Goal: Task Accomplishment & Management: Manage account settings

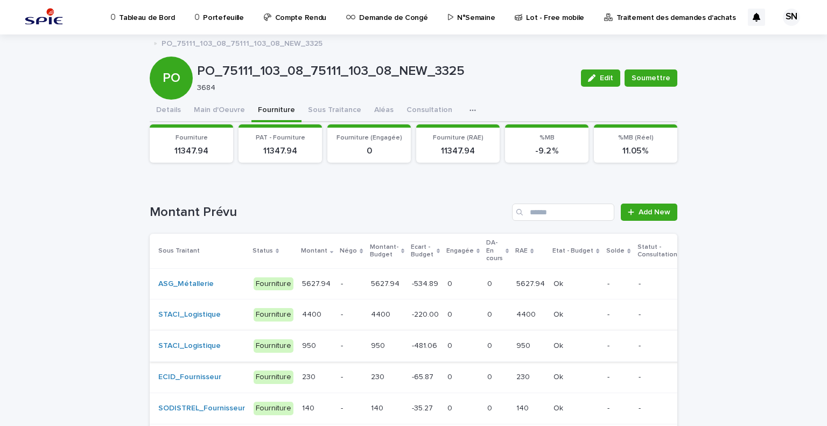
scroll to position [97, 0]
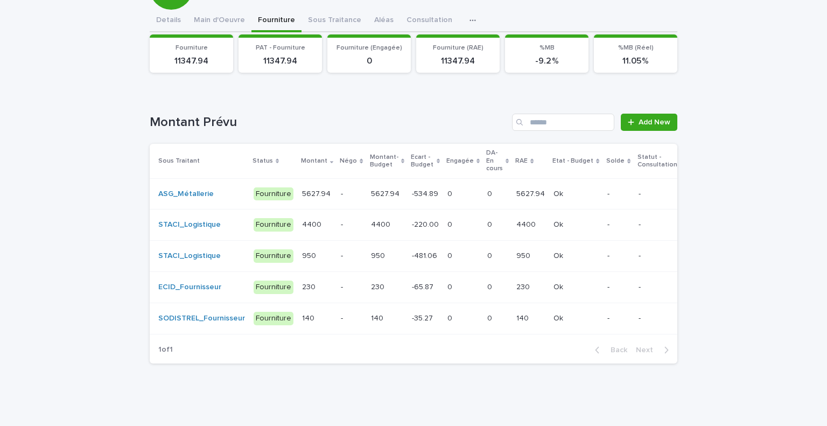
click at [348, 189] on p "-" at bounding box center [351, 193] width 21 height 9
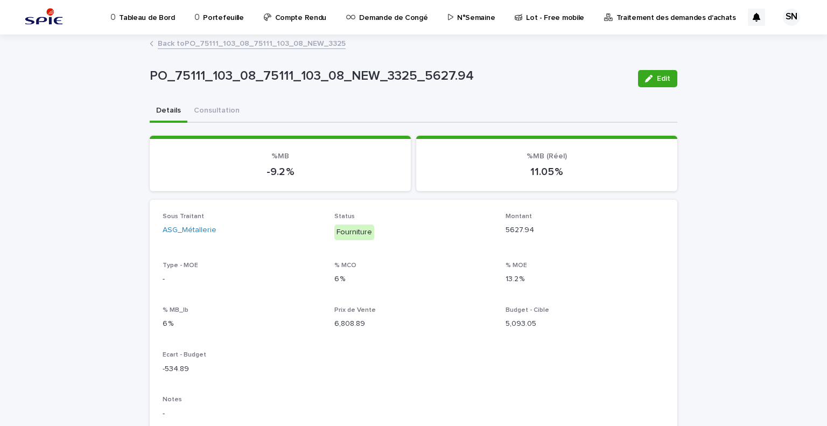
scroll to position [54, 0]
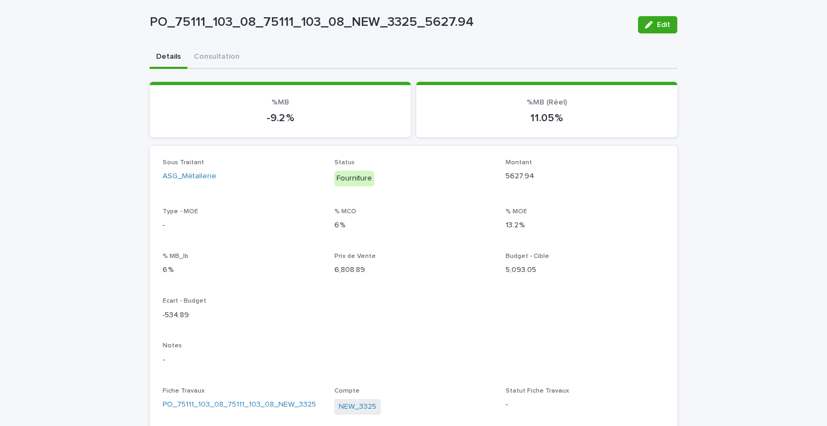
drag, startPoint x: 655, startPoint y: 24, endPoint x: 601, endPoint y: 115, distance: 105.7
click at [657, 24] on span "Edit" at bounding box center [663, 25] width 13 height 8
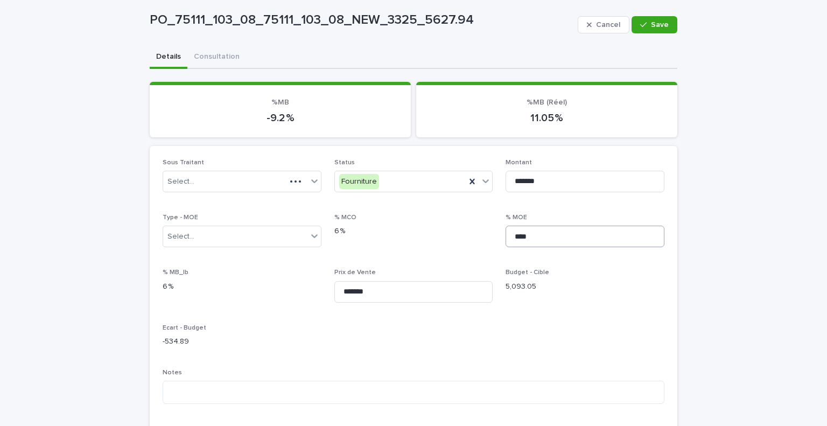
scroll to position [78, 0]
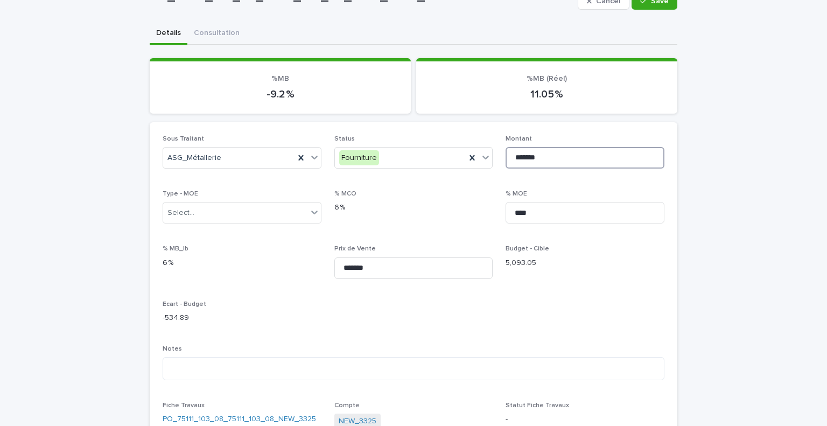
drag, startPoint x: 525, startPoint y: 152, endPoint x: 513, endPoint y: 158, distance: 13.5
click at [513, 158] on input "*******" at bounding box center [584, 158] width 159 height 22
click at [545, 156] on input "*******" at bounding box center [584, 158] width 159 height 22
type input "*******"
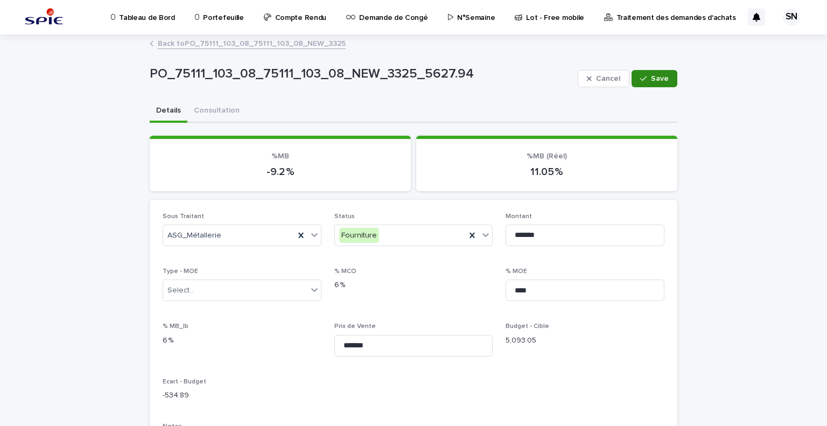
click at [653, 81] on span "Save" at bounding box center [660, 79] width 18 height 8
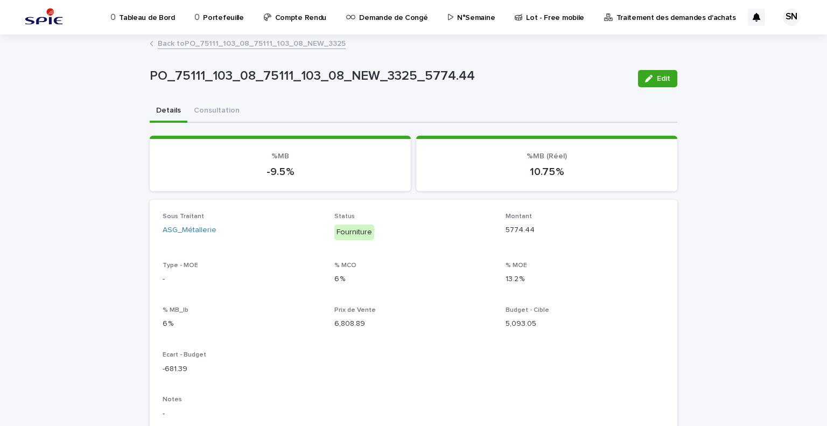
click at [171, 43] on link "Back to PO_75111_103_08_75111_103_08_NEW_3325" at bounding box center [252, 43] width 188 height 12
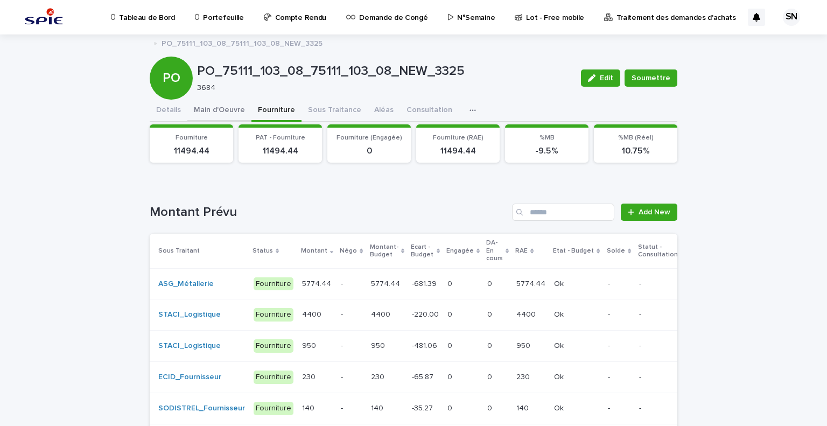
click at [218, 110] on button "Main d'Oeuvre" at bounding box center [219, 111] width 64 height 23
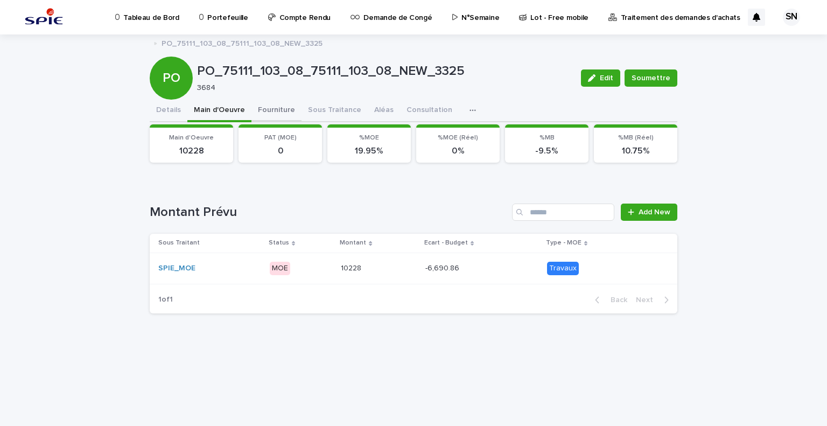
click at [278, 104] on button "Fourniture" at bounding box center [276, 111] width 50 height 23
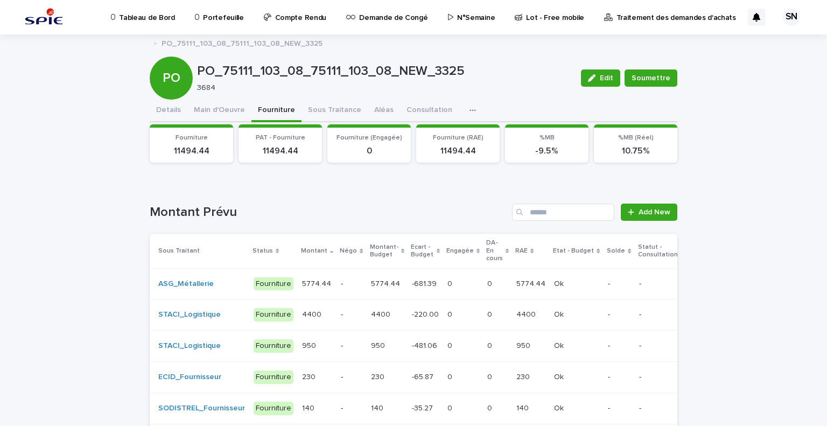
click at [341, 317] on p "-" at bounding box center [351, 314] width 21 height 9
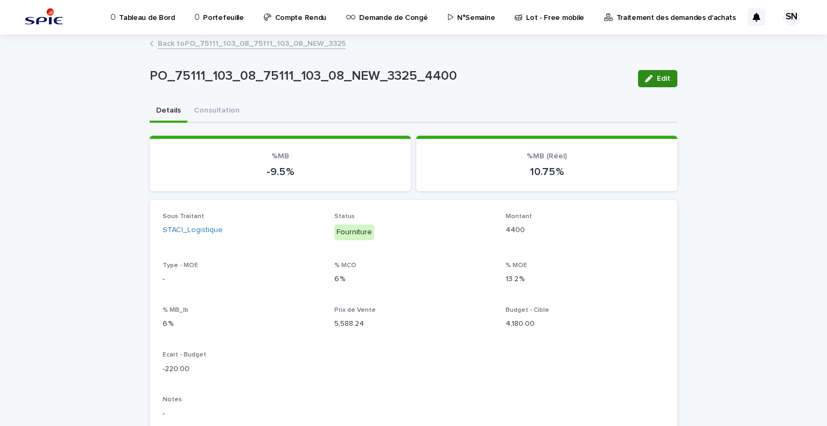
click at [649, 72] on button "Edit" at bounding box center [657, 78] width 39 height 17
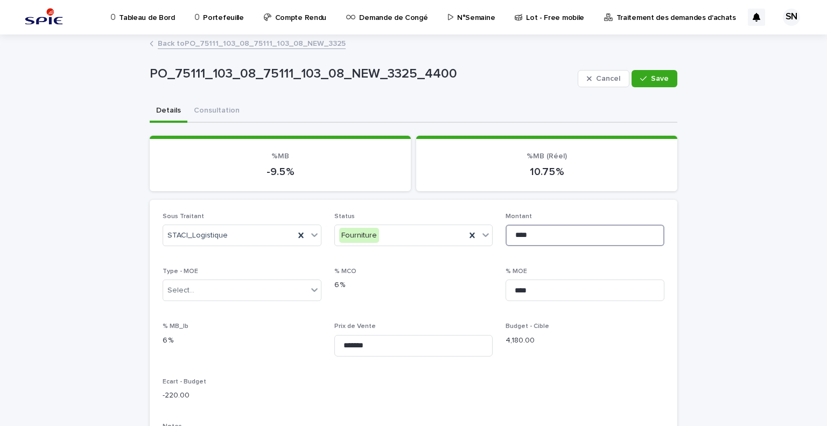
drag, startPoint x: 545, startPoint y: 231, endPoint x: 508, endPoint y: 241, distance: 39.0
click at [508, 241] on input "****" at bounding box center [584, 235] width 159 height 22
type input "****"
click at [661, 77] on span "Save" at bounding box center [660, 79] width 18 height 8
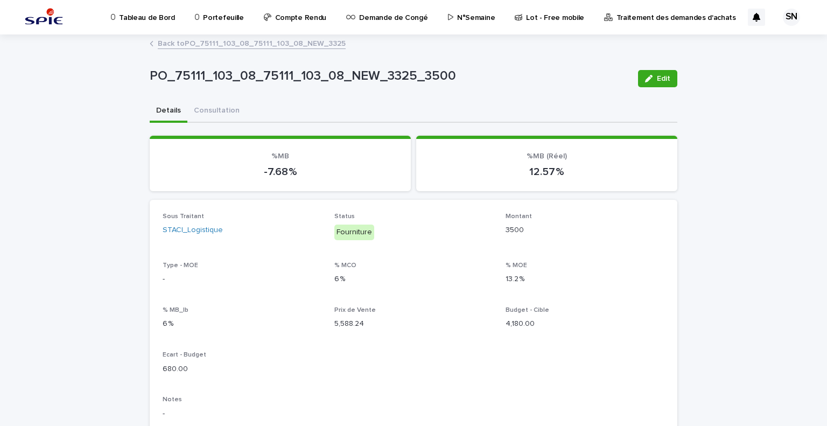
click at [177, 45] on link "Back to PO_75111_103_08_75111_103_08_NEW_3325" at bounding box center [252, 43] width 188 height 12
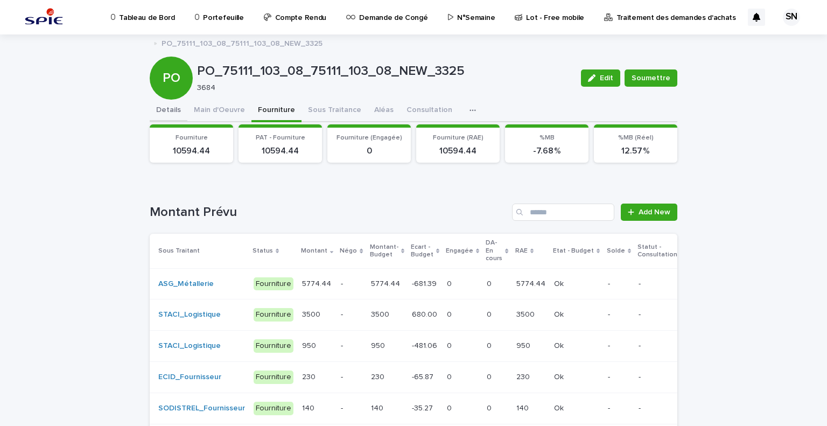
click at [150, 109] on button "Details" at bounding box center [169, 111] width 38 height 23
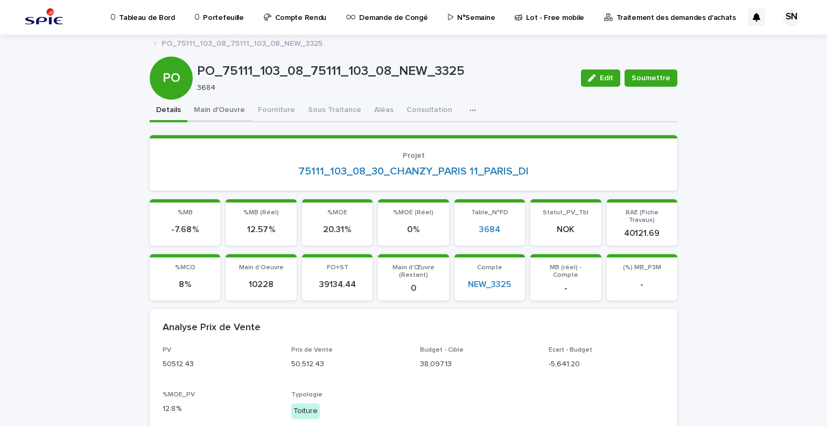
click at [224, 113] on button "Main d'Oeuvre" at bounding box center [219, 111] width 64 height 23
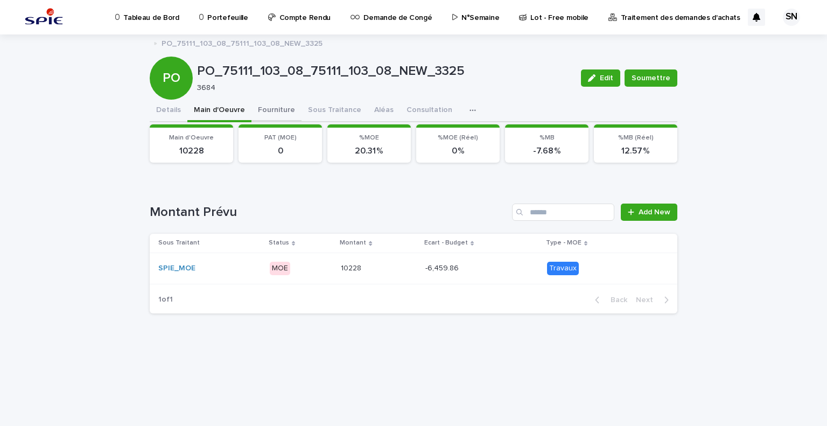
click at [267, 106] on button "Fourniture" at bounding box center [276, 111] width 50 height 23
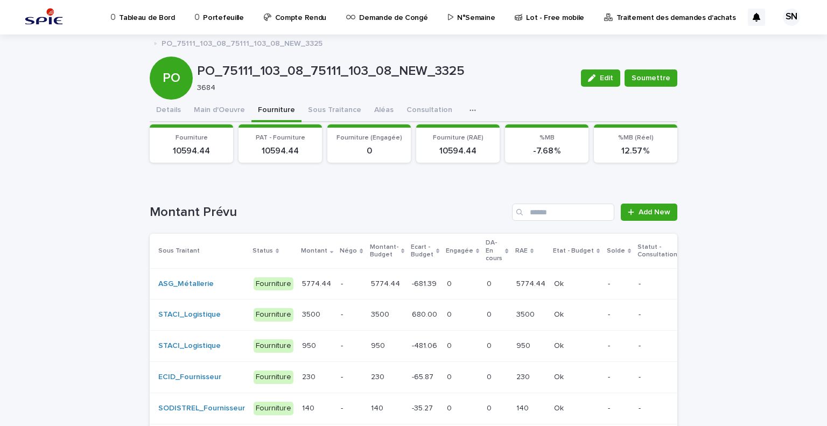
click at [324, 94] on div "PO PO_75111_103_08_75111_103_08_NEW_3325 3684 Edit Soumettre" at bounding box center [414, 78] width 528 height 43
click at [321, 103] on button "Sous Traitance" at bounding box center [334, 111] width 66 height 23
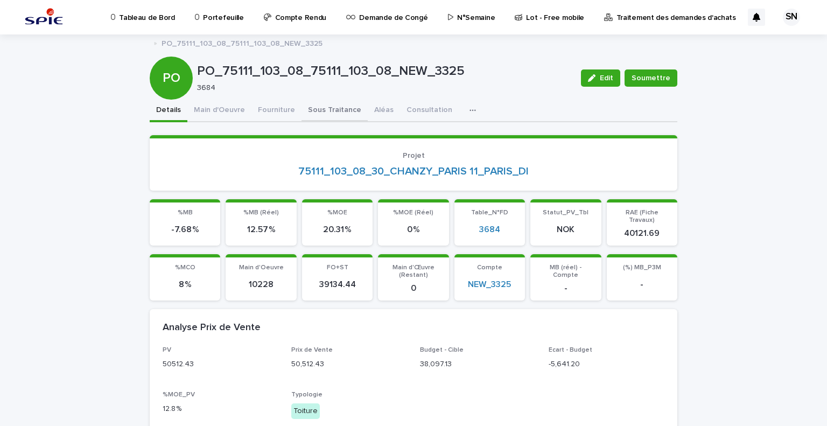
drag, startPoint x: 158, startPoint y: 107, endPoint x: 320, endPoint y: 107, distance: 162.0
click at [320, 107] on div "Details Main d'Oeuvre Fourniture Sous Traitance Aléas Consultation Discussion" at bounding box center [414, 111] width 528 height 23
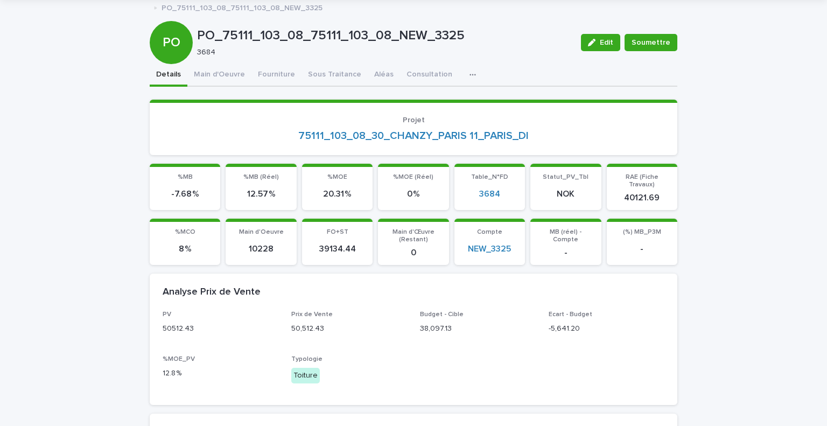
scroll to position [30, 0]
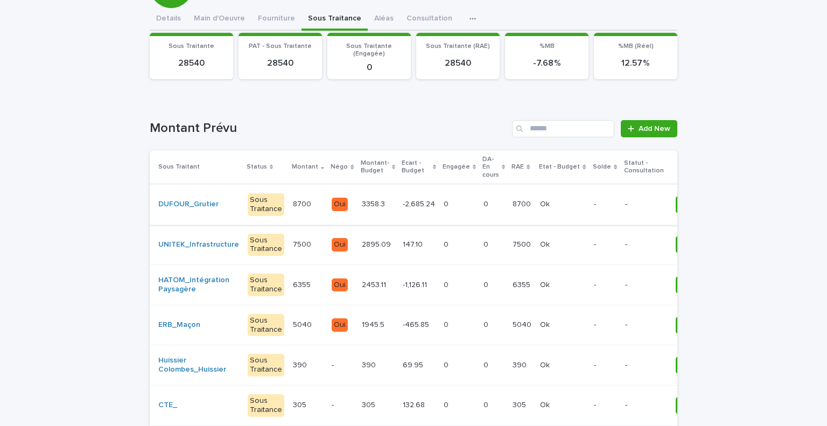
scroll to position [93, 0]
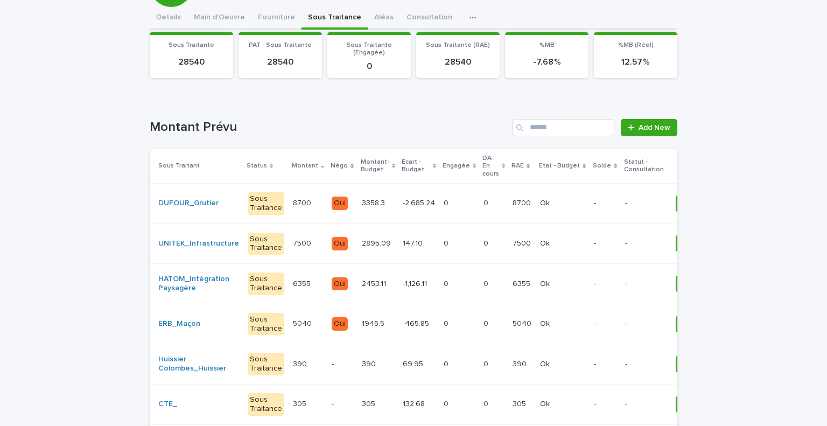
click at [444, 202] on p "0" at bounding box center [447, 201] width 7 height 11
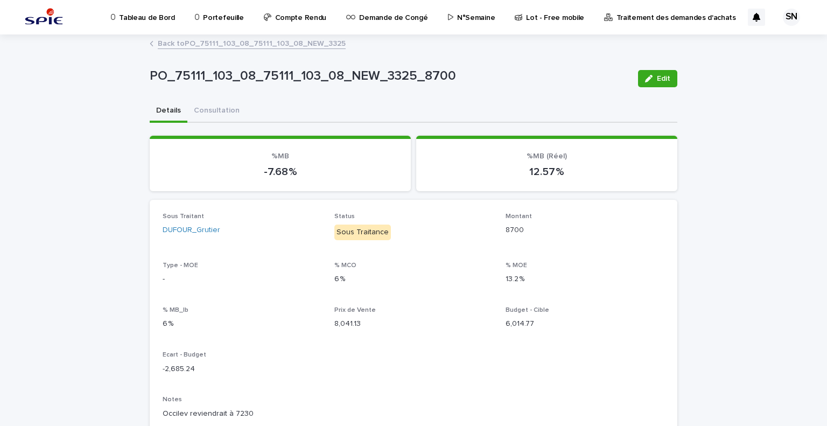
click at [649, 85] on button "Edit" at bounding box center [657, 78] width 39 height 17
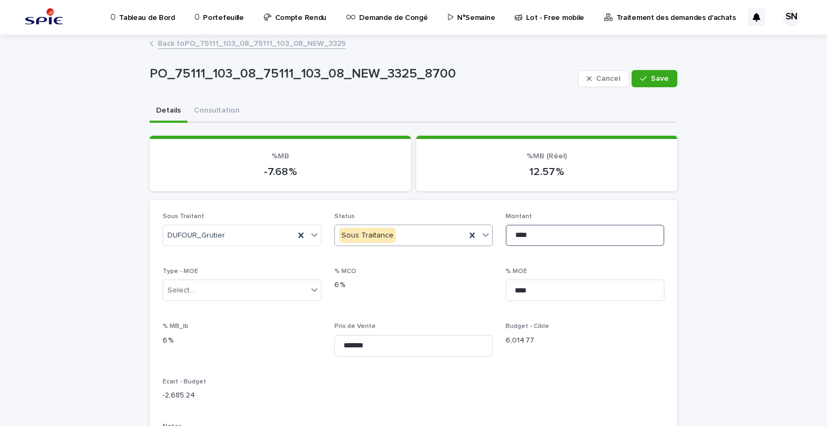
drag, startPoint x: 539, startPoint y: 228, endPoint x: 484, endPoint y: 240, distance: 56.8
click at [484, 240] on div "**********" at bounding box center [414, 414] width 502 height 402
type input "****"
click at [641, 79] on icon "button" at bounding box center [643, 79] width 6 height 8
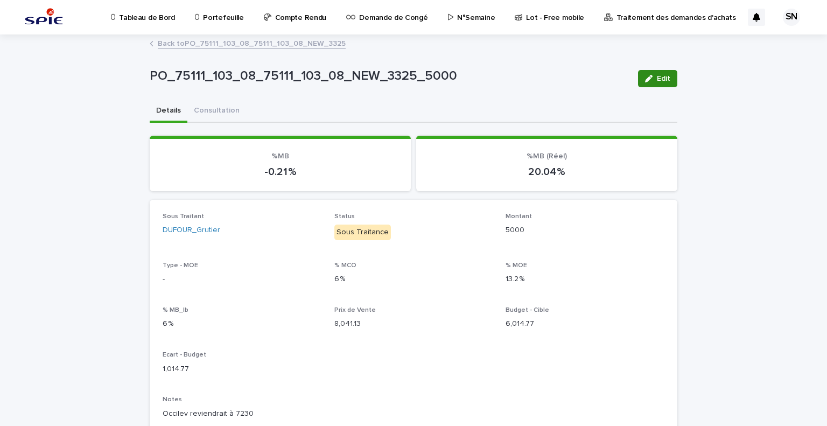
click at [669, 71] on button "Edit" at bounding box center [657, 78] width 39 height 17
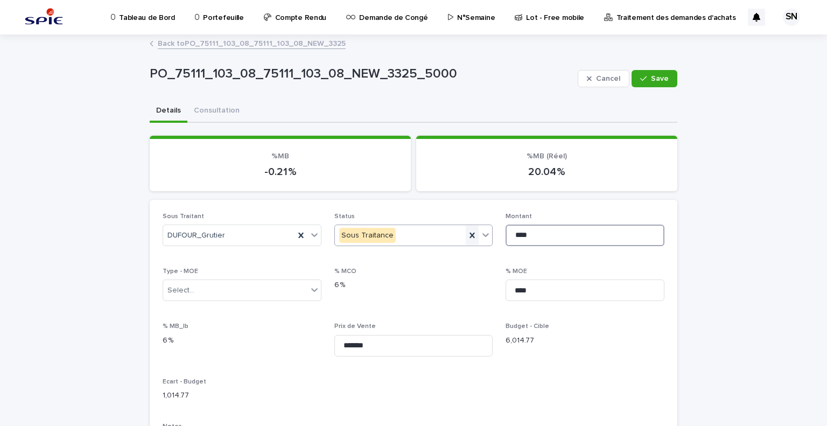
drag, startPoint x: 522, startPoint y: 234, endPoint x: 472, endPoint y: 237, distance: 49.6
click at [472, 237] on div "**********" at bounding box center [414, 414] width 502 height 402
type input "****"
click at [659, 75] on span "Save" at bounding box center [660, 79] width 18 height 8
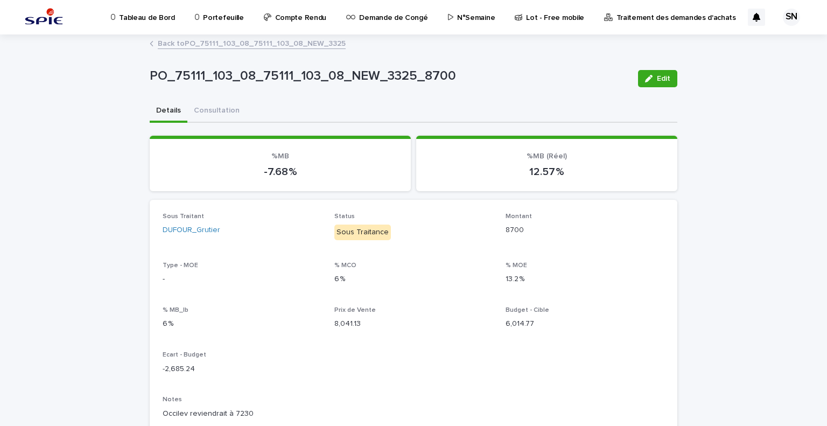
click at [182, 44] on link "Back to PO_75111_103_08_75111_103_08_NEW_3325" at bounding box center [252, 43] width 188 height 12
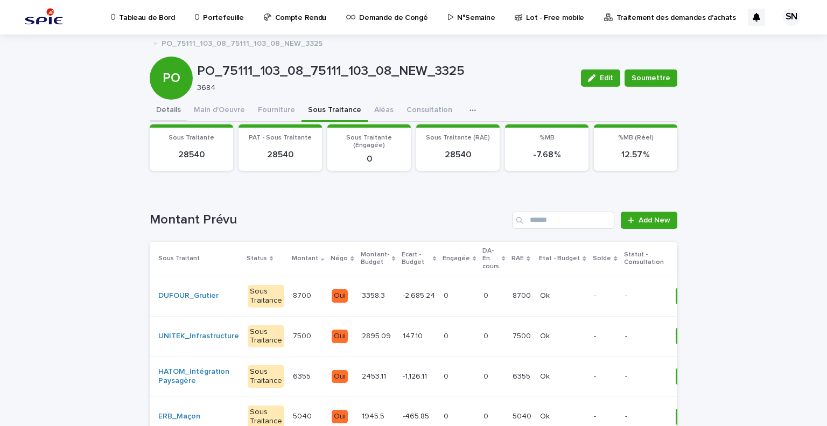
click at [164, 109] on button "Details" at bounding box center [169, 111] width 38 height 23
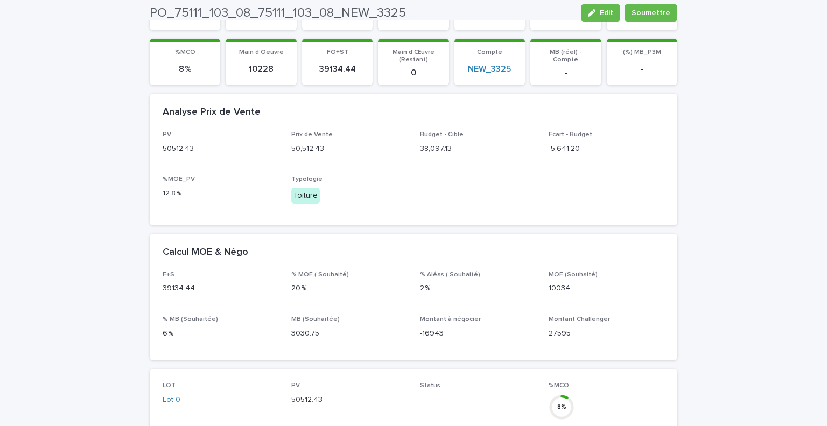
scroll to position [323, 0]
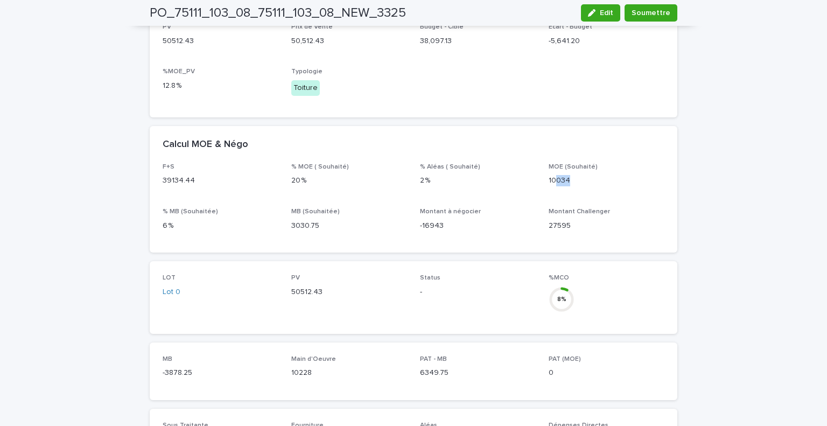
drag, startPoint x: 570, startPoint y: 171, endPoint x: 552, endPoint y: 170, distance: 17.8
click at [552, 175] on p "10034" at bounding box center [607, 180] width 116 height 11
click at [602, 175] on p "10034" at bounding box center [607, 180] width 116 height 11
click at [578, 175] on p "10034" at bounding box center [607, 180] width 116 height 11
drag, startPoint x: 573, startPoint y: 170, endPoint x: 543, endPoint y: 172, distance: 30.7
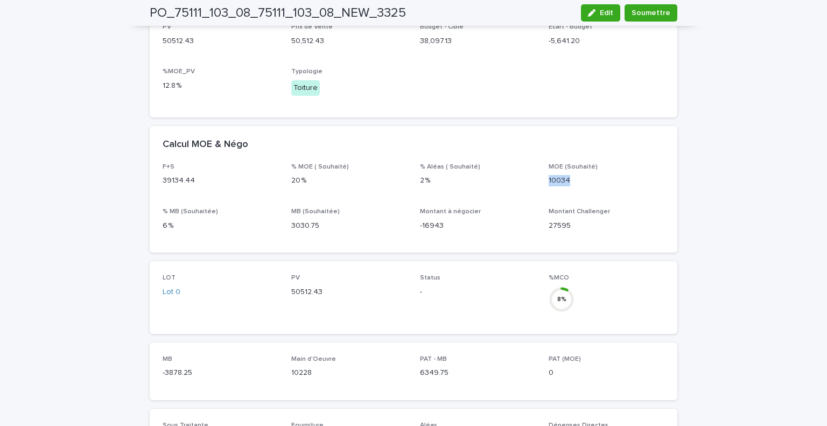
click at [543, 172] on div "F+S 39134.44 % MOE ( Souhaité) 20 % % Aléas ( Souhaité) 2 % MOE (Souhaité) 1003…" at bounding box center [414, 201] width 502 height 76
copy p "10034"
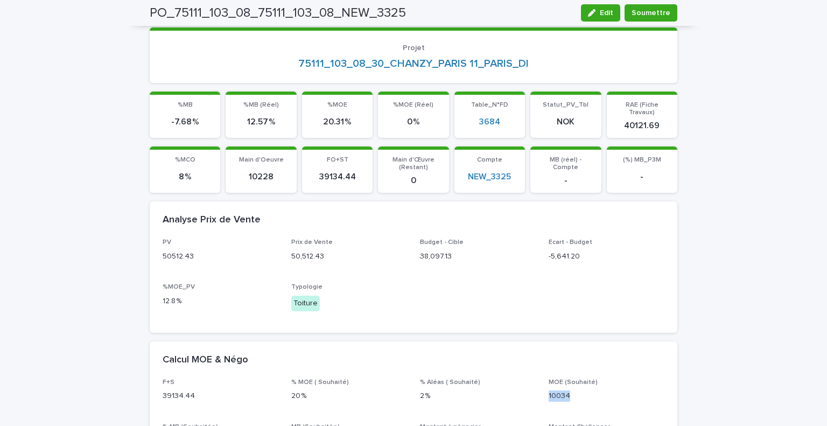
scroll to position [0, 0]
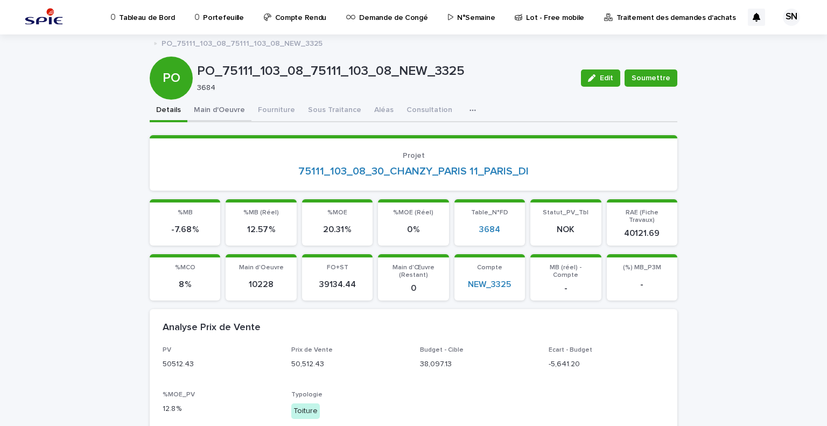
click at [226, 103] on button "Main d'Oeuvre" at bounding box center [219, 111] width 64 height 23
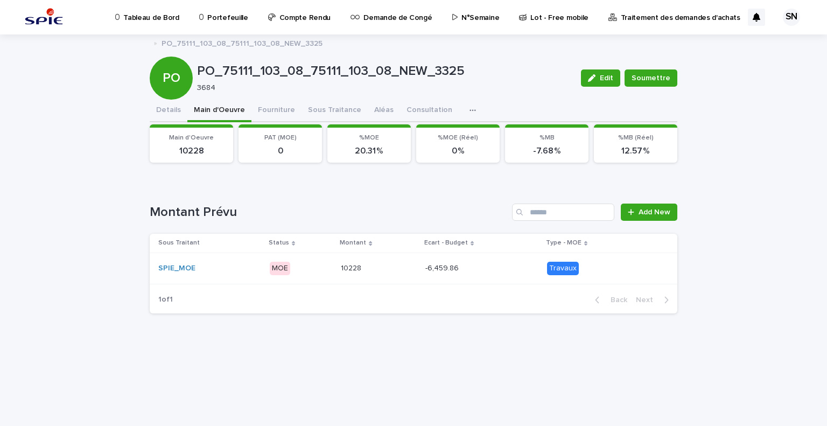
click at [473, 272] on div "-6,459.86 -6,459.86" at bounding box center [481, 268] width 113 height 18
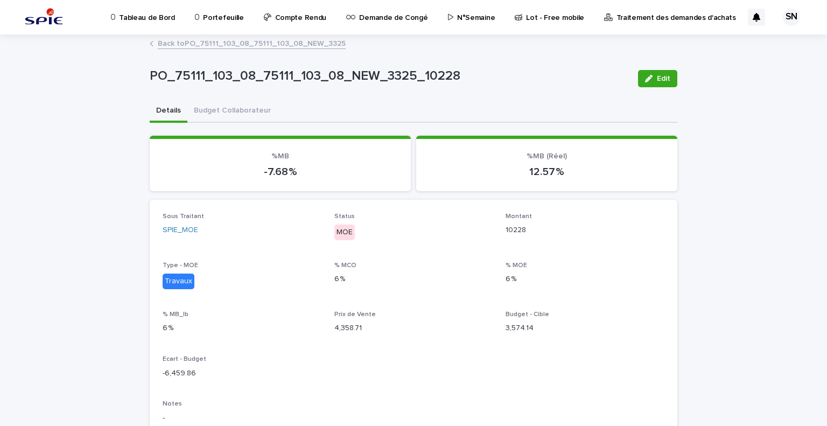
click at [646, 78] on icon "button" at bounding box center [649, 79] width 8 height 8
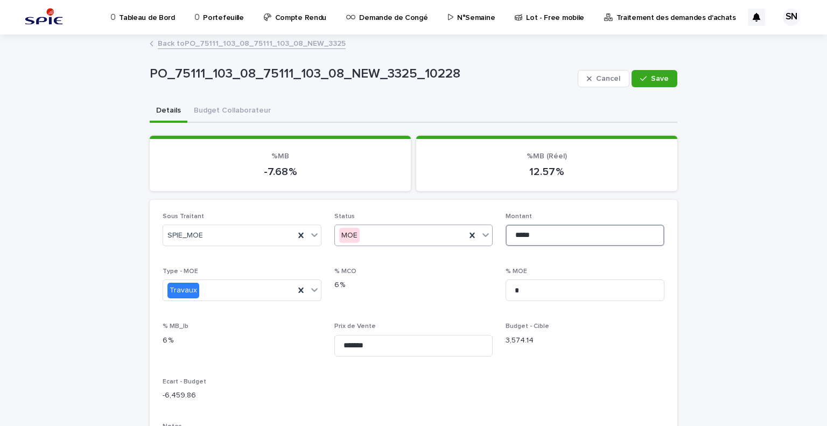
drag, startPoint x: 538, startPoint y: 230, endPoint x: 482, endPoint y: 234, distance: 55.6
click at [482, 234] on div "Sous Traitant SPIE_MOE Status MOE Montant ***** Type - MOE Travaux % MCO 6 % % …" at bounding box center [414, 414] width 502 height 402
paste input
type input "*****"
click at [640, 78] on icon "button" at bounding box center [643, 79] width 6 height 8
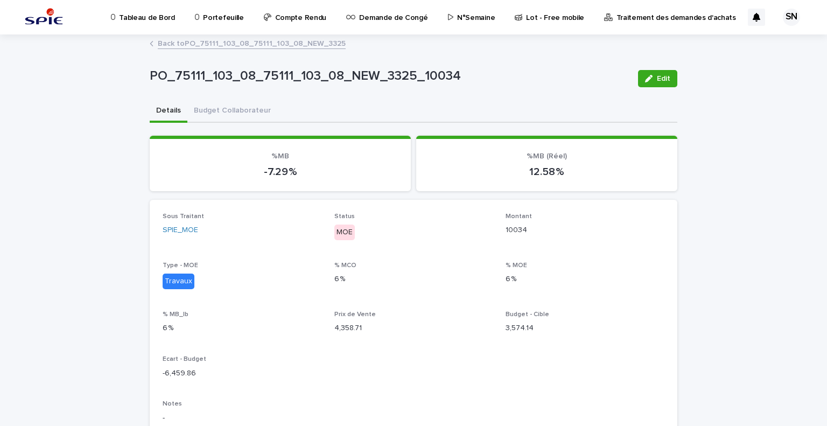
click at [167, 40] on link "Back to PO_75111_103_08_75111_103_08_NEW_3325" at bounding box center [252, 43] width 188 height 12
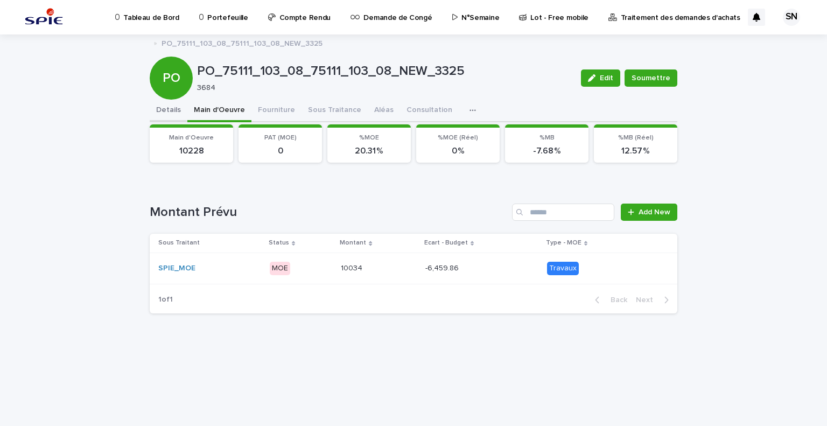
click at [178, 109] on button "Details" at bounding box center [169, 111] width 38 height 23
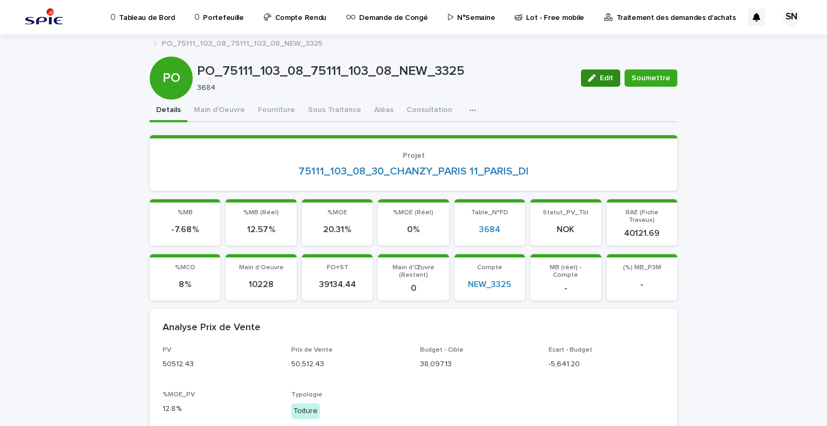
click at [603, 77] on span "Edit" at bounding box center [606, 78] width 13 height 8
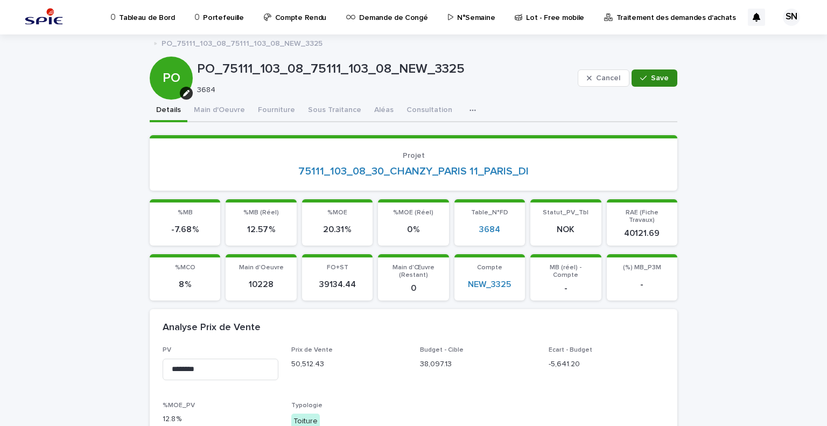
click at [671, 77] on button "Save" at bounding box center [654, 77] width 46 height 17
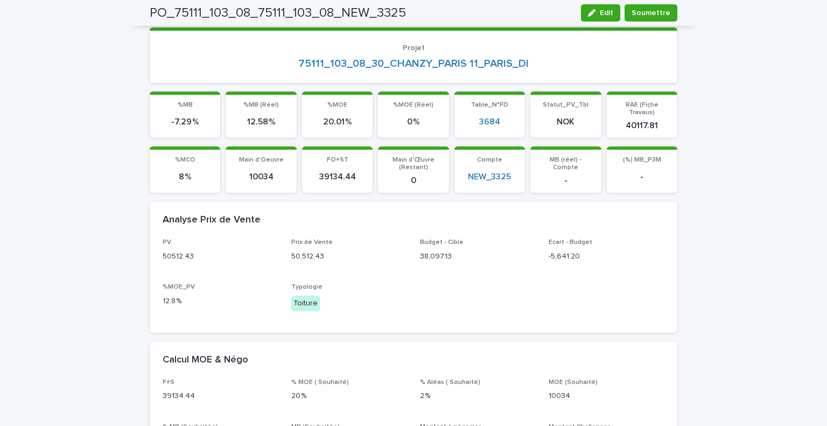
scroll to position [161, 0]
